Goal: Task Accomplishment & Management: Complete application form

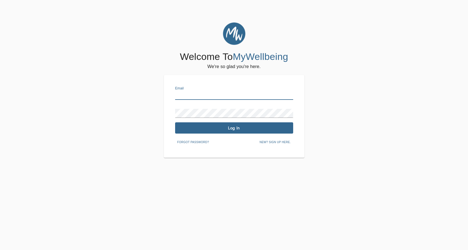
click at [243, 97] on input "text" at bounding box center [234, 95] width 118 height 9
click at [281, 142] on span "New? Sign up here." at bounding box center [275, 142] width 31 height 5
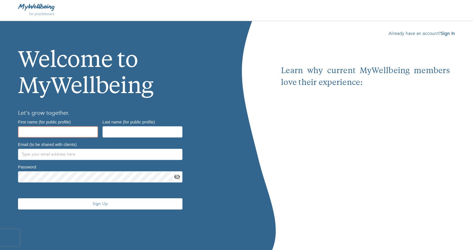
drag, startPoint x: 86, startPoint y: 132, endPoint x: 85, endPoint y: 123, distance: 8.8
click at [86, 131] on input "text" at bounding box center [58, 131] width 80 height 11
